Goal: Information Seeking & Learning: Learn about a topic

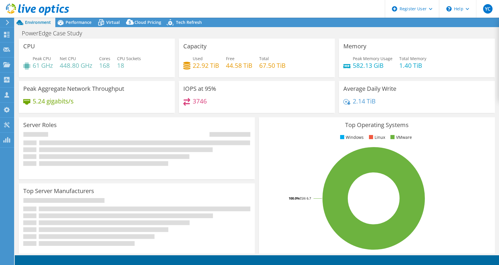
select select "USD"
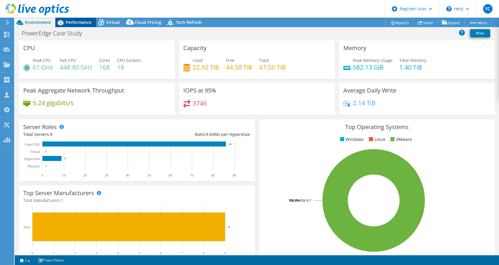
click at [72, 23] on span "Performance" at bounding box center [79, 22] width 26 height 6
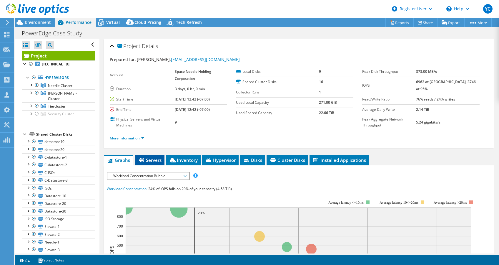
click at [154, 161] on span "Servers" at bounding box center [150, 160] width 24 height 6
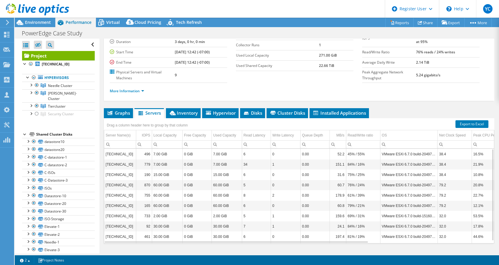
scroll to position [47, 0]
click at [188, 110] on span "Inventory" at bounding box center [183, 113] width 29 height 6
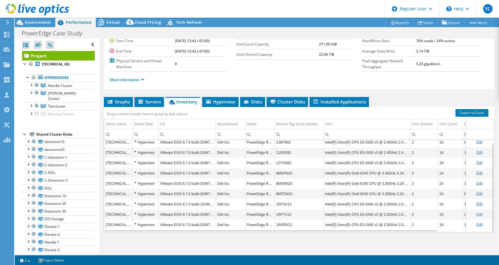
scroll to position [59, 0]
